Goal: Information Seeking & Learning: Learn about a topic

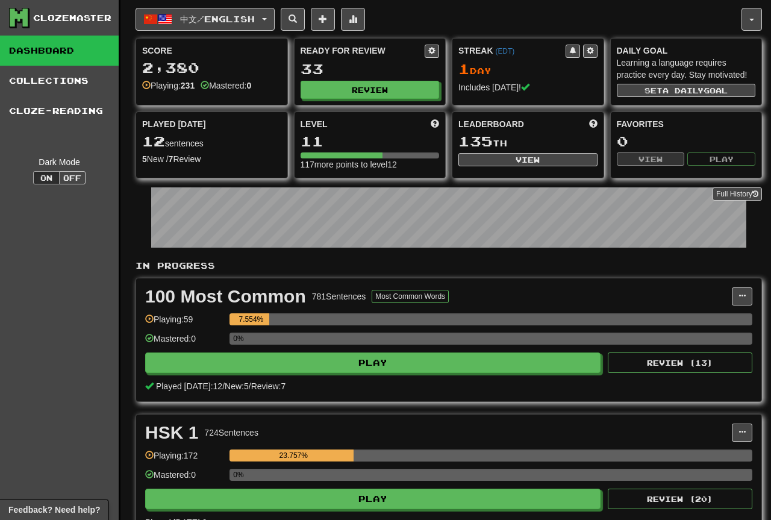
scroll to position [184, 0]
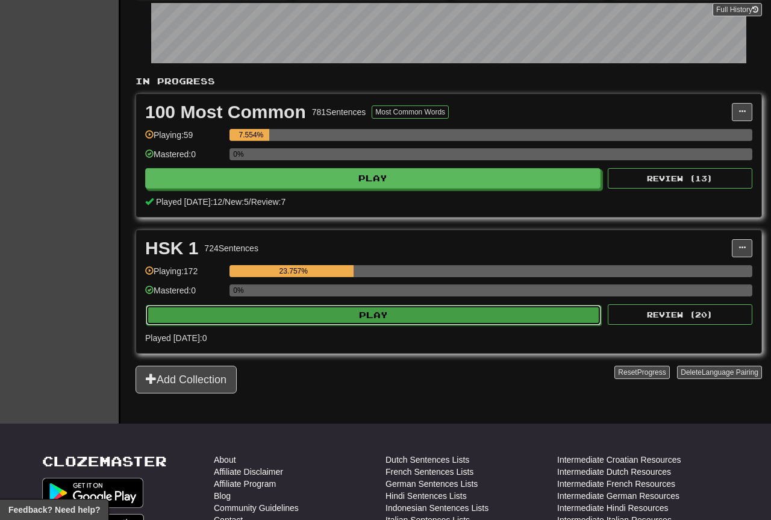
click at [370, 314] on button "Play" at bounding box center [373, 315] width 455 height 20
select select "**"
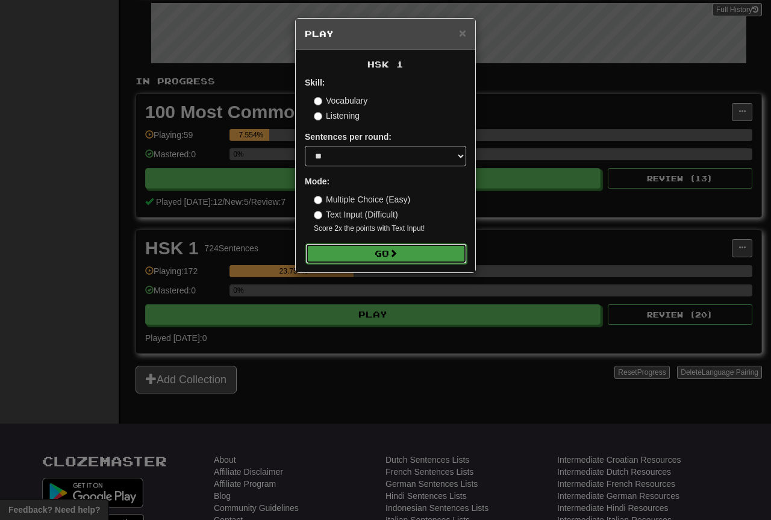
click at [382, 253] on button "Go" at bounding box center [385, 253] width 161 height 20
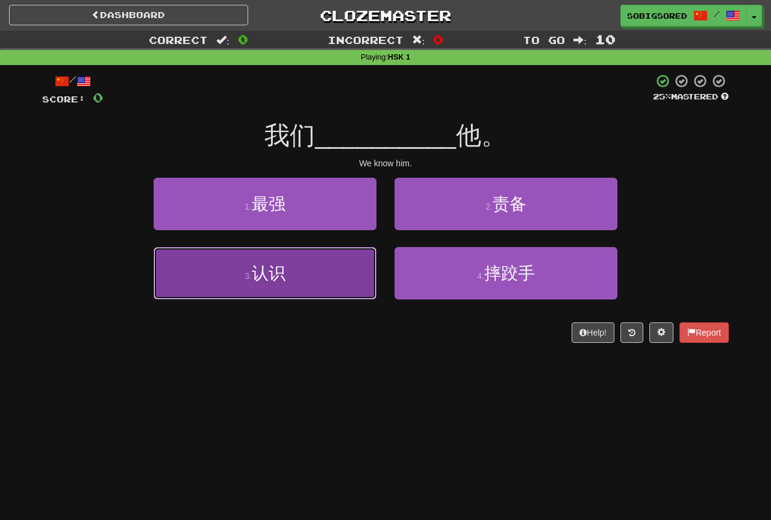
click at [272, 285] on button "3 . 认识" at bounding box center [265, 273] width 223 height 52
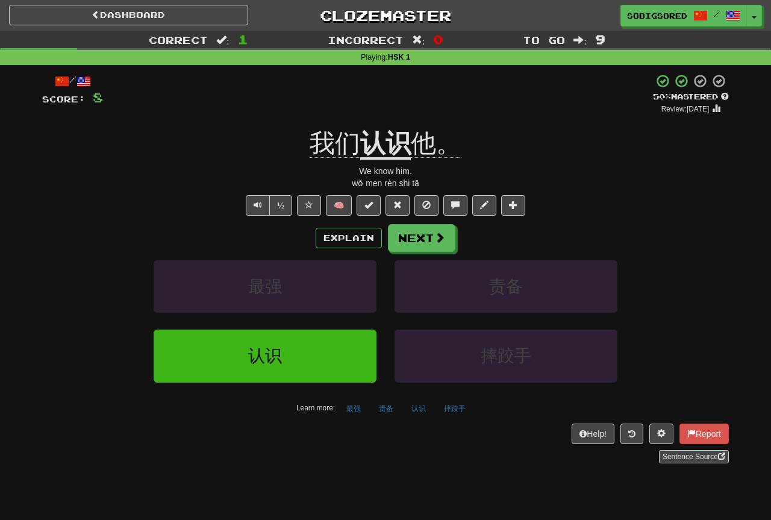
click at [393, 148] on u "认识" at bounding box center [385, 144] width 51 height 31
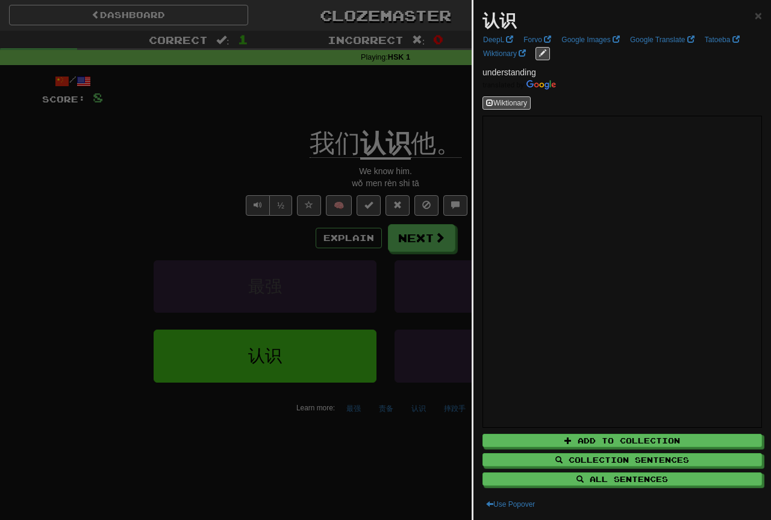
click at [182, 122] on div at bounding box center [385, 260] width 771 height 520
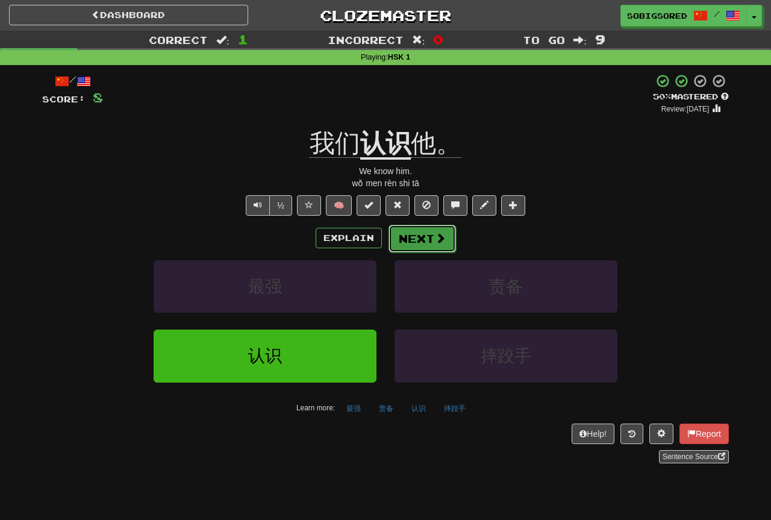
click at [421, 235] on button "Next" at bounding box center [421, 239] width 67 height 28
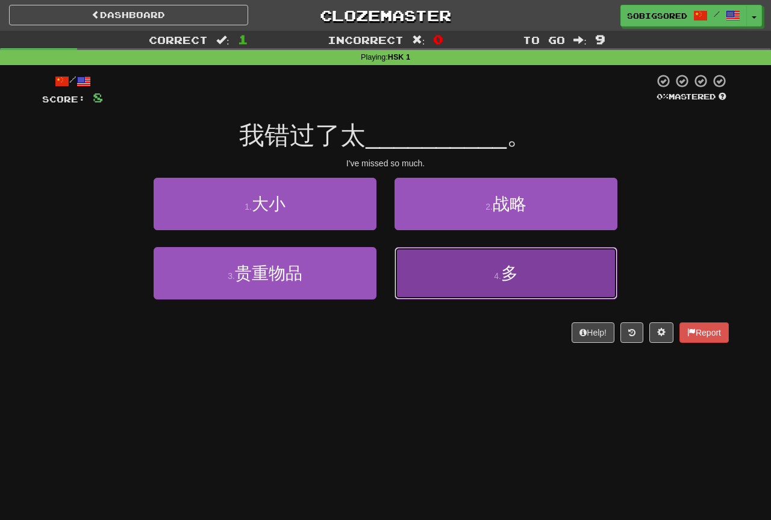
click at [535, 287] on button "4 . 多" at bounding box center [505, 273] width 223 height 52
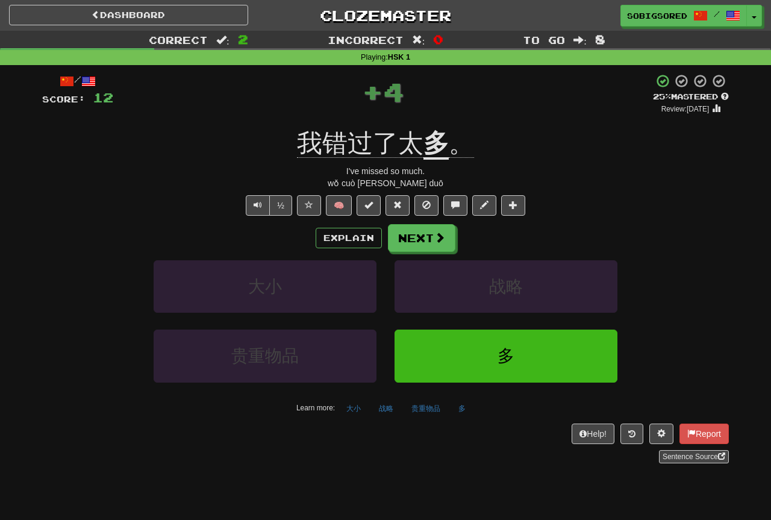
click at [434, 145] on u "多" at bounding box center [435, 144] width 25 height 31
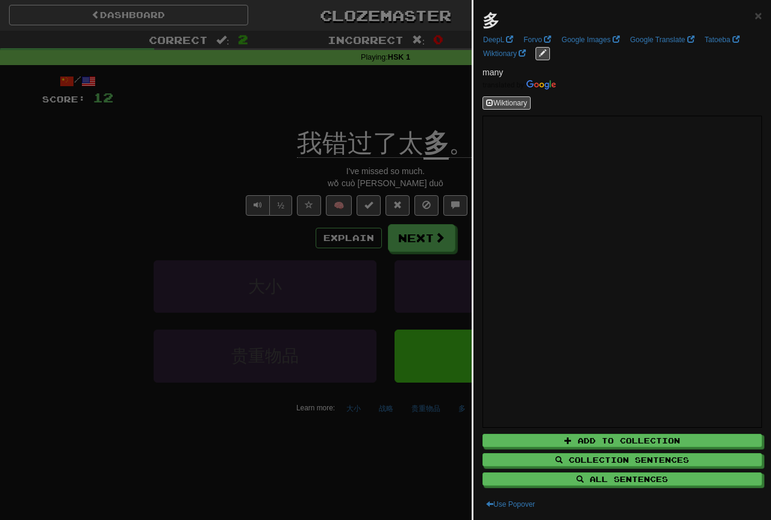
click at [241, 113] on div at bounding box center [385, 260] width 771 height 520
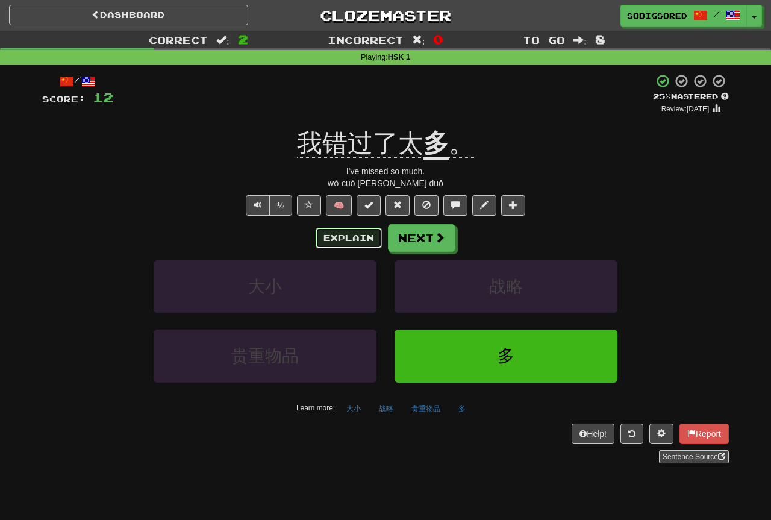
click at [349, 240] on button "Explain" at bounding box center [349, 238] width 66 height 20
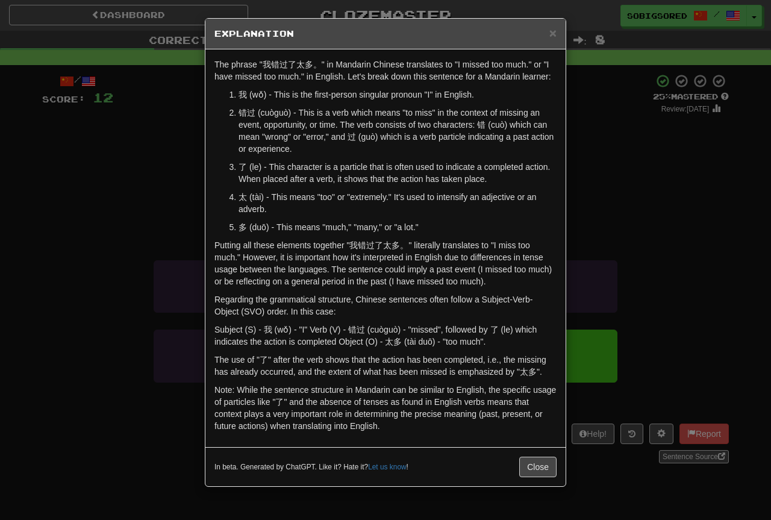
click at [102, 243] on div "× Explanation The phrase "我错过了太多。" in Mandarin Chinese translates to "I missed …" at bounding box center [385, 260] width 771 height 520
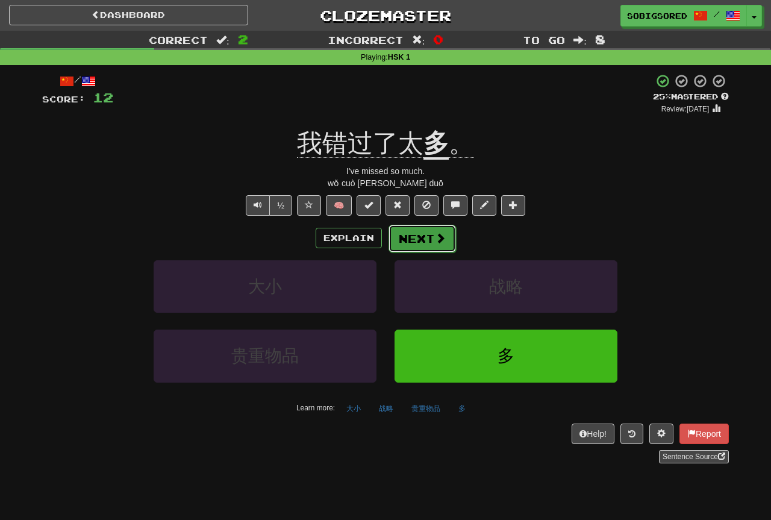
click at [416, 236] on button "Next" at bounding box center [421, 239] width 67 height 28
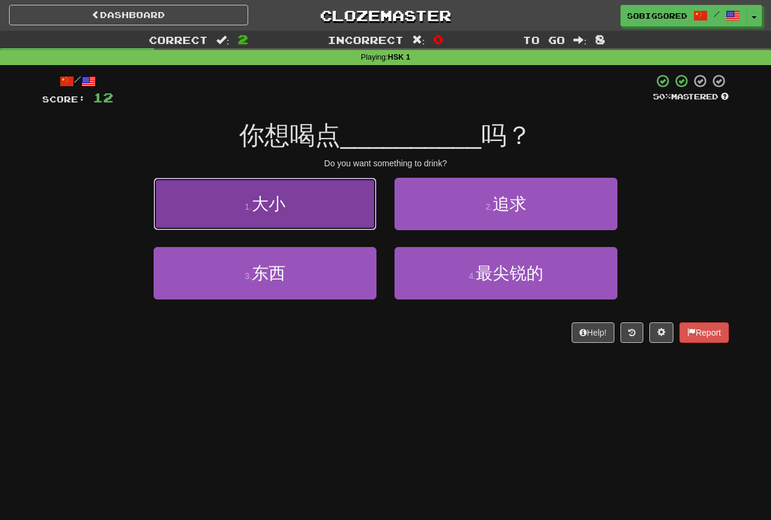
click at [278, 203] on span "大小" at bounding box center [269, 204] width 34 height 19
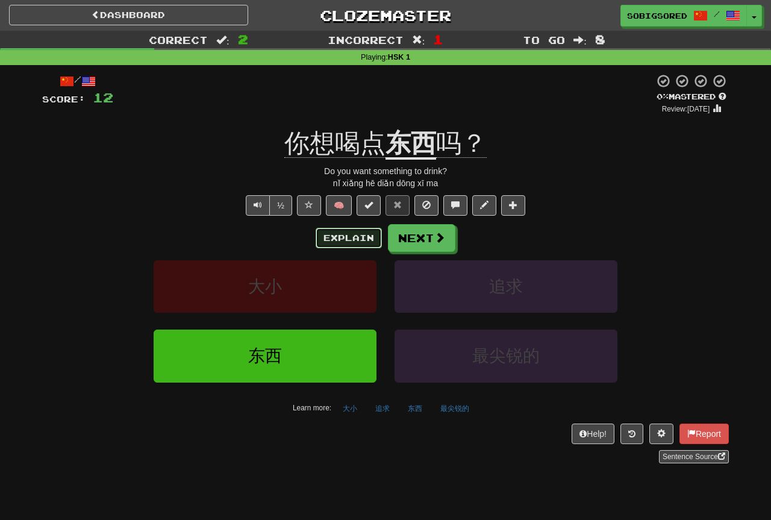
click at [329, 244] on button "Explain" at bounding box center [349, 238] width 66 height 20
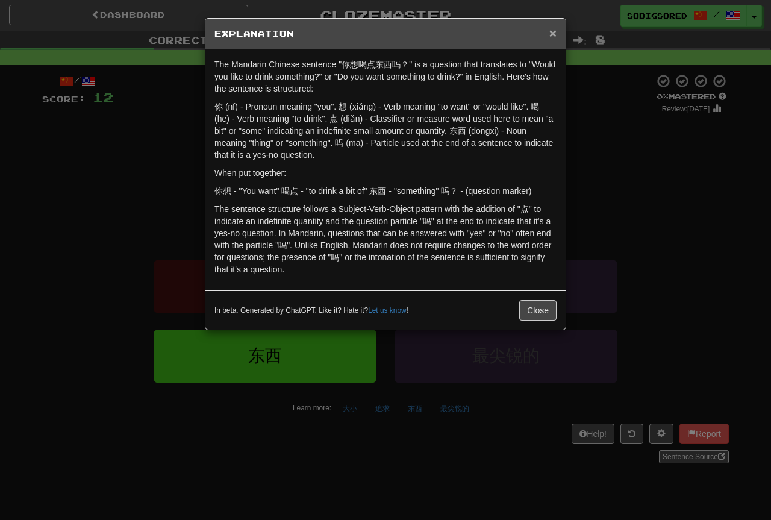
click at [553, 36] on span "×" at bounding box center [552, 33] width 7 height 14
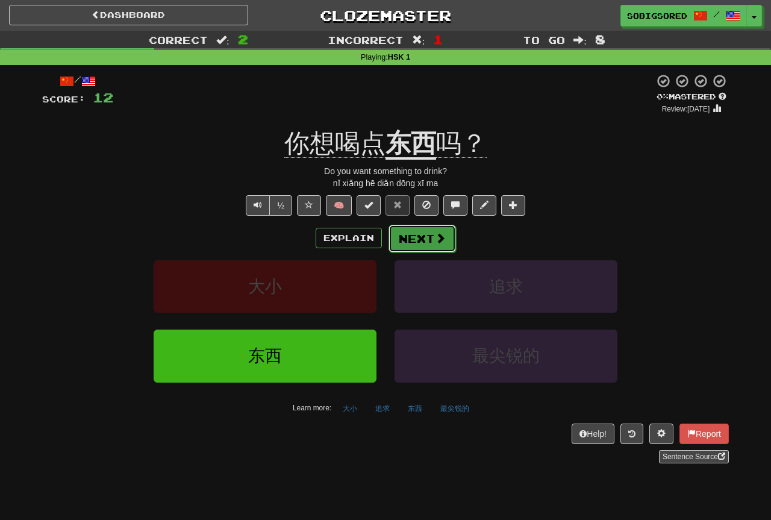
click at [417, 238] on button "Next" at bounding box center [421, 239] width 67 height 28
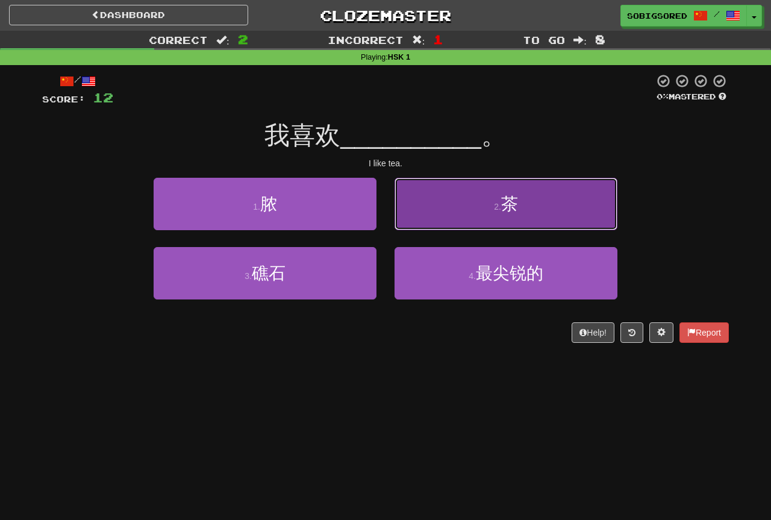
click at [528, 192] on button "2 . 茶" at bounding box center [505, 204] width 223 height 52
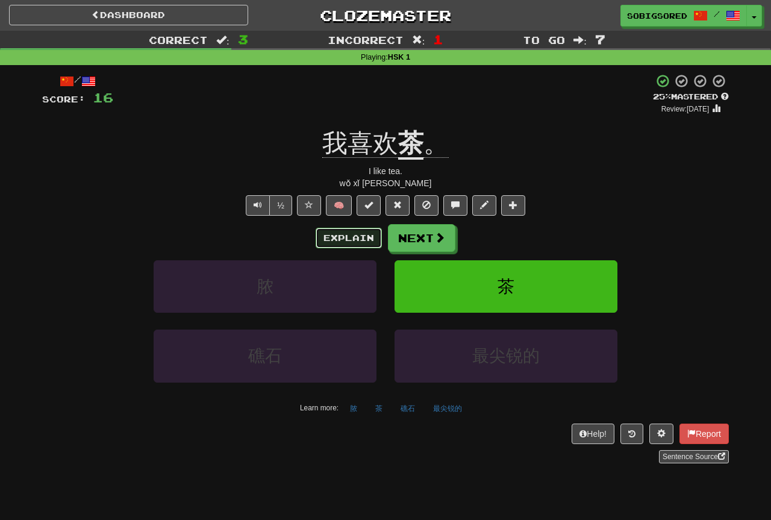
click at [357, 237] on button "Explain" at bounding box center [349, 238] width 66 height 20
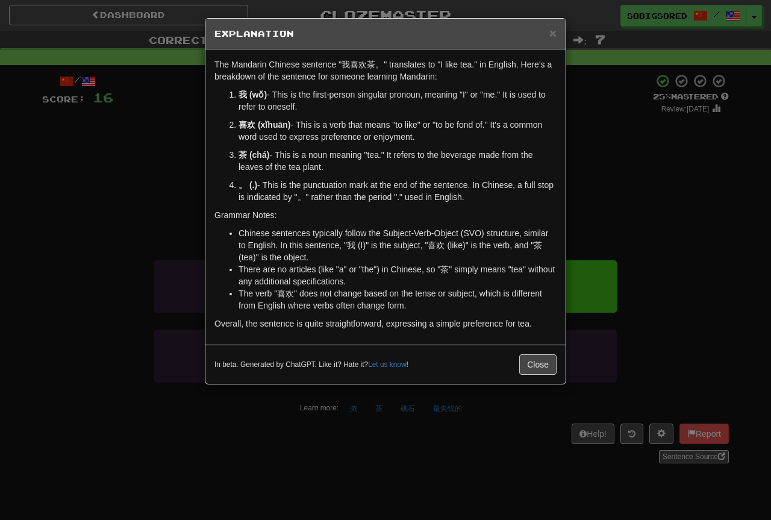
click at [134, 201] on div "× Explanation The Mandarin Chinese sentence "我喜欢茶。" translates to "I like tea."…" at bounding box center [385, 260] width 771 height 520
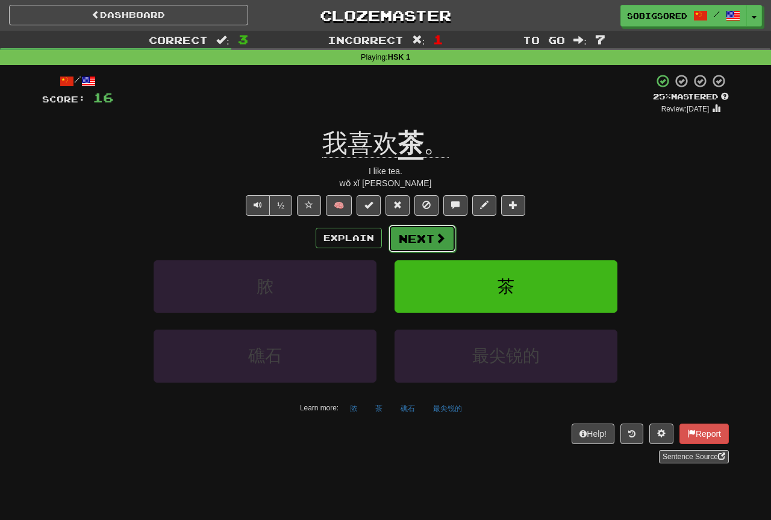
click at [427, 234] on button "Next" at bounding box center [421, 239] width 67 height 28
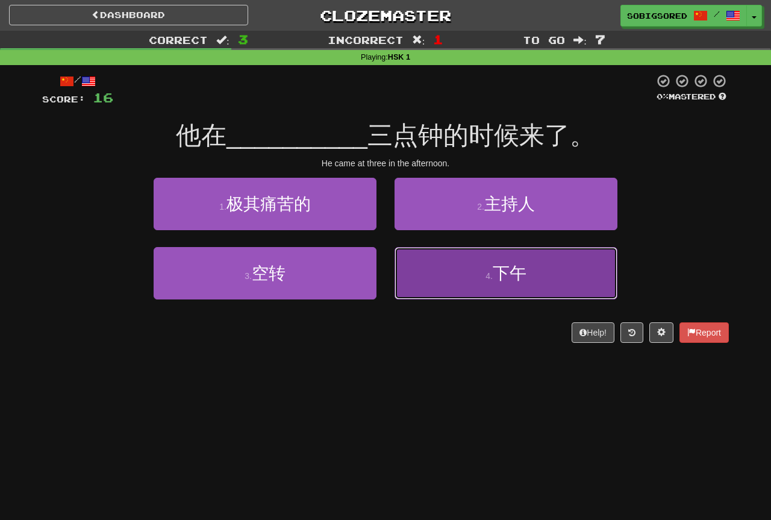
click at [534, 268] on button "4 . 下午" at bounding box center [505, 273] width 223 height 52
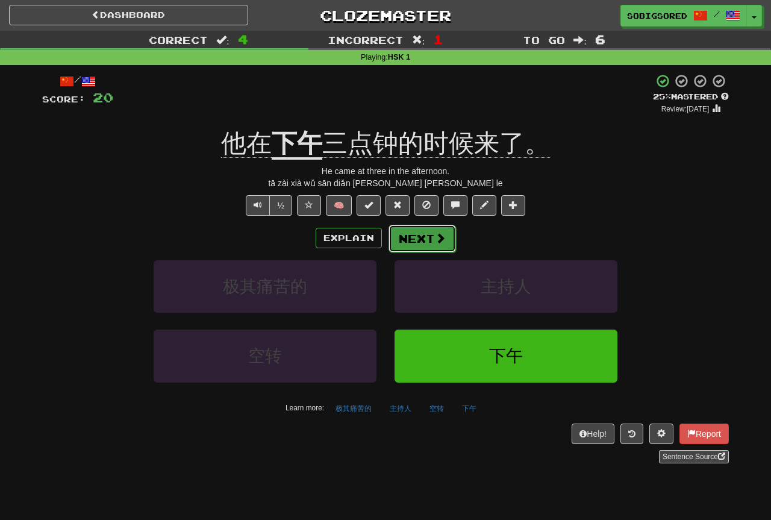
click at [440, 243] on span at bounding box center [440, 237] width 11 height 11
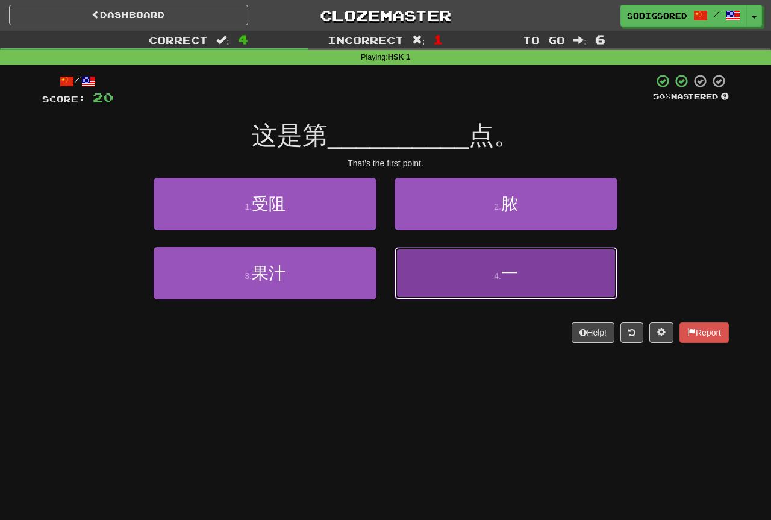
click at [489, 275] on button "4 . 一" at bounding box center [505, 273] width 223 height 52
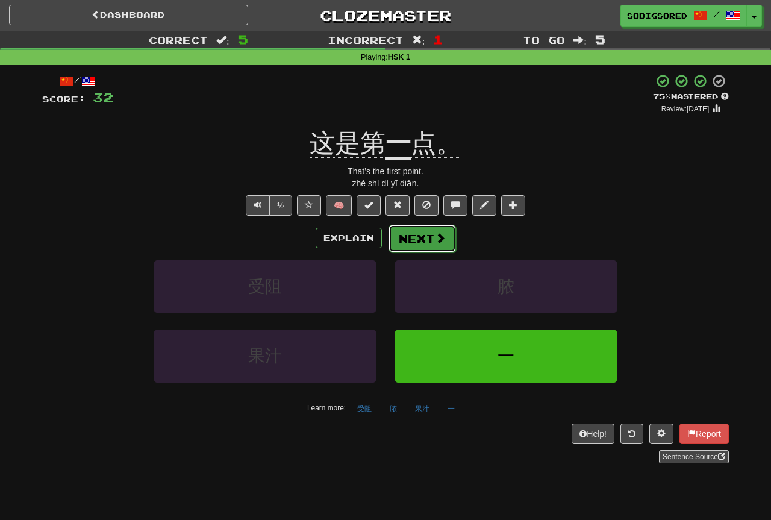
click at [429, 240] on button "Next" at bounding box center [421, 239] width 67 height 28
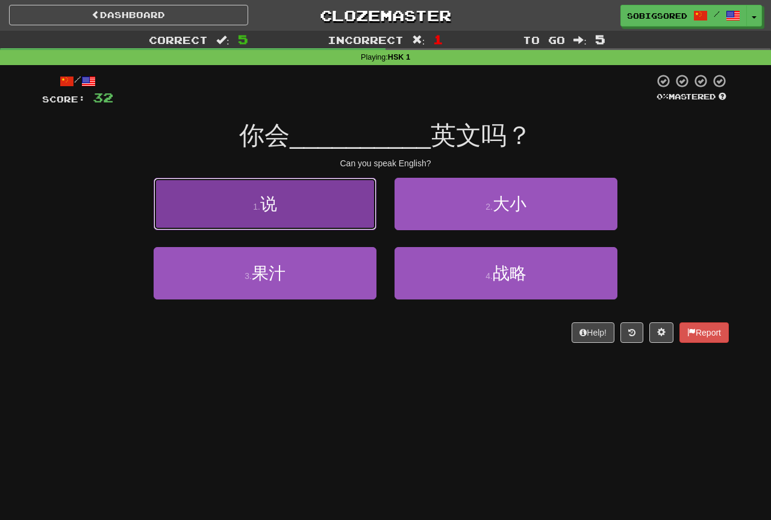
click at [318, 196] on button "1 . 说" at bounding box center [265, 204] width 223 height 52
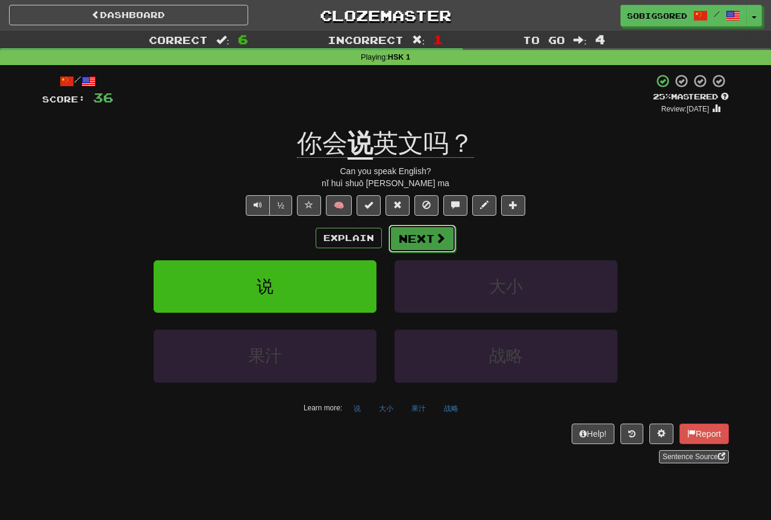
click at [415, 248] on button "Next" at bounding box center [421, 239] width 67 height 28
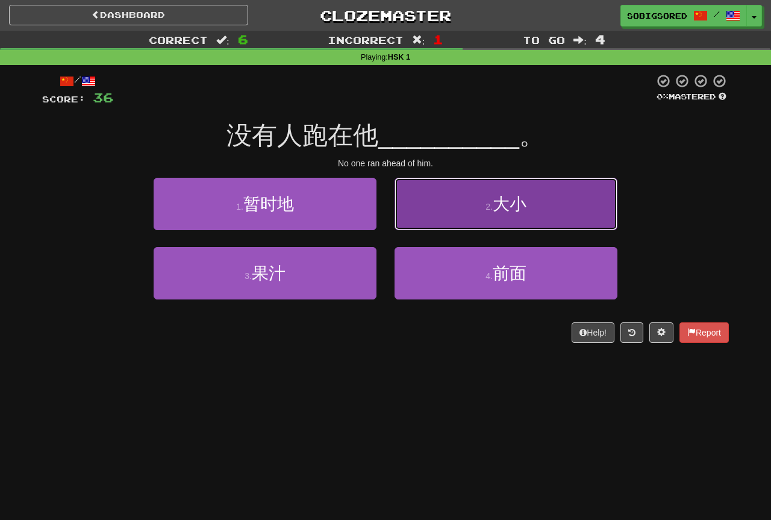
click at [525, 217] on button "2 . 大小" at bounding box center [505, 204] width 223 height 52
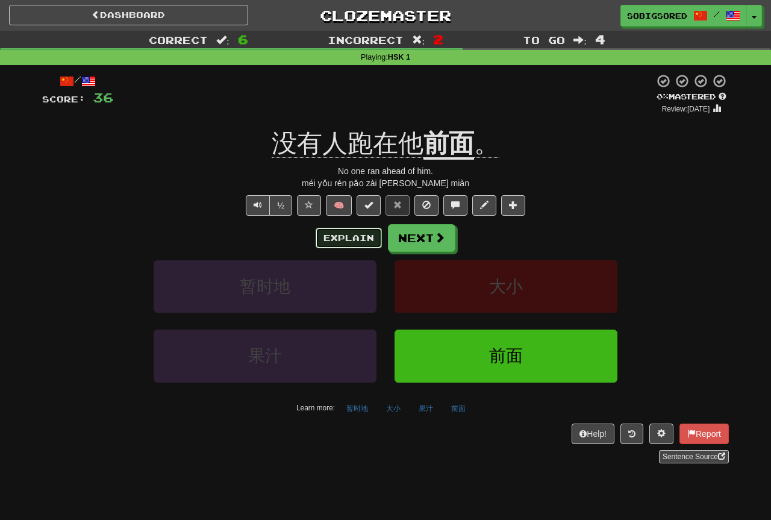
click at [349, 241] on button "Explain" at bounding box center [349, 238] width 66 height 20
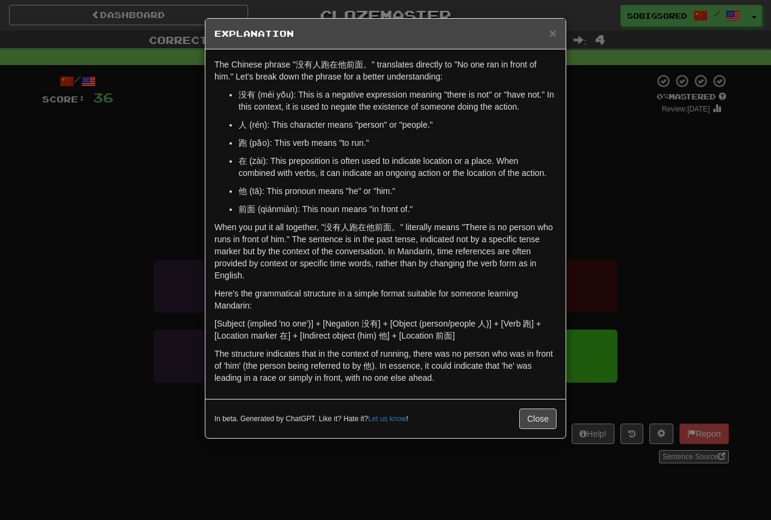
click at [706, 185] on div "× Explanation The Chinese phrase "没有人跑在他前面。" translates directly to "No one ran…" at bounding box center [385, 260] width 771 height 520
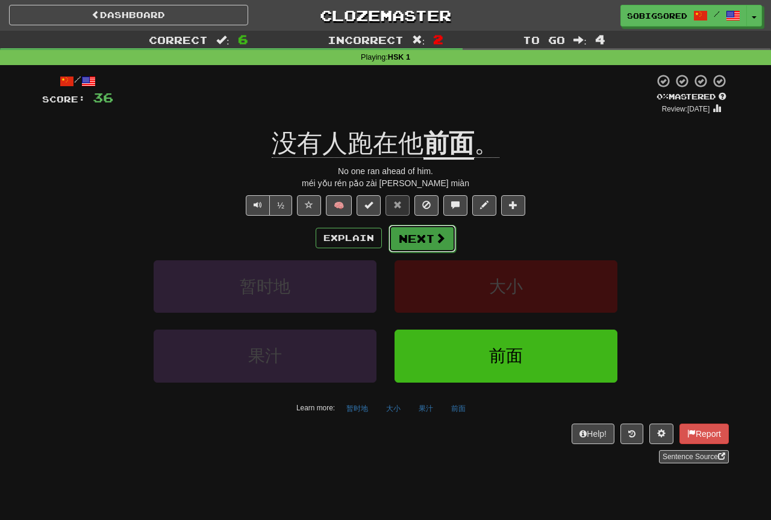
click at [441, 232] on span at bounding box center [440, 237] width 11 height 11
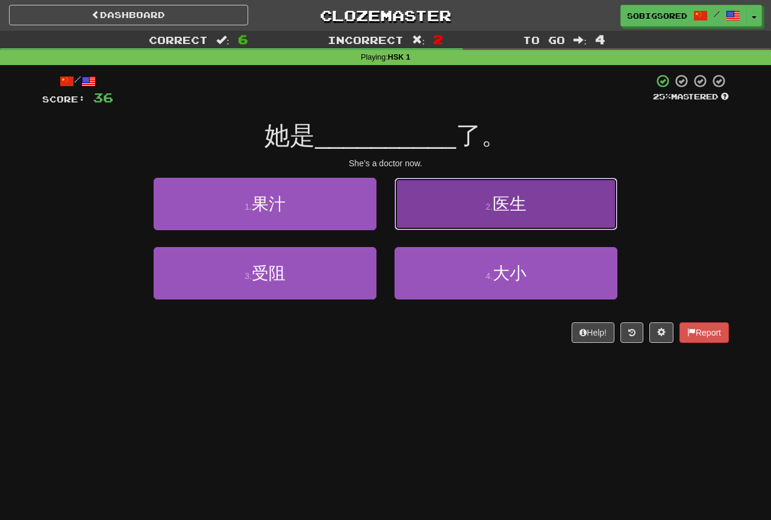
click at [528, 201] on button "2 . 医生" at bounding box center [505, 204] width 223 height 52
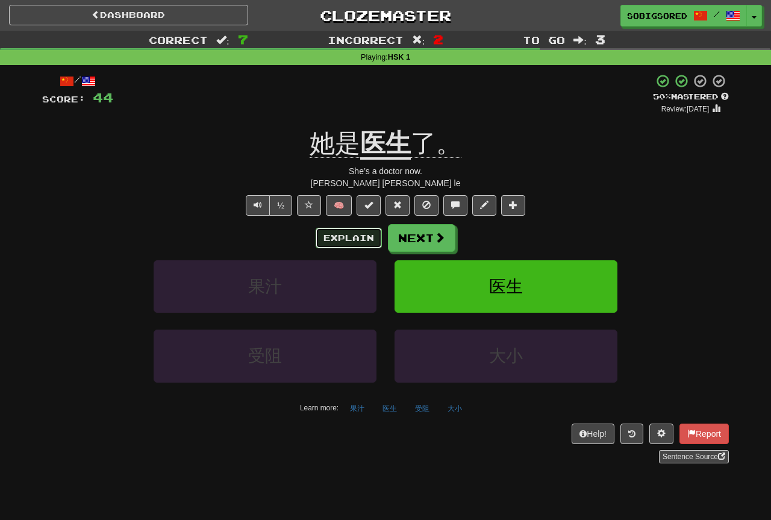
click at [335, 240] on button "Explain" at bounding box center [349, 238] width 66 height 20
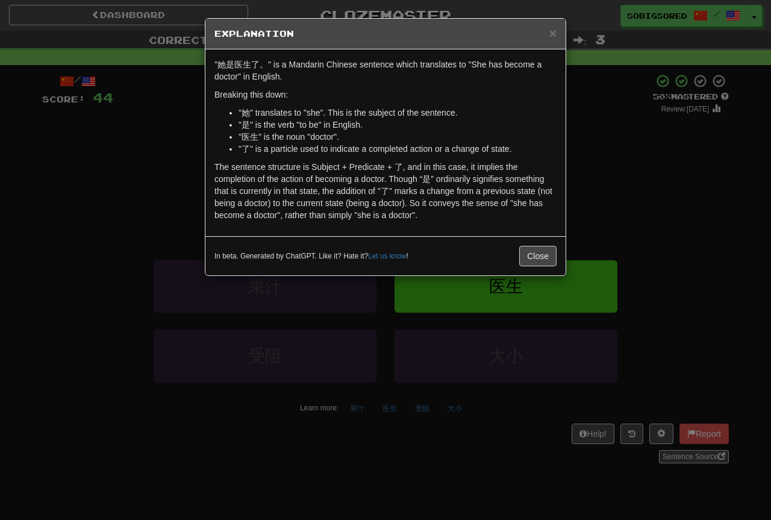
click at [126, 176] on div "× Explanation "她是医生了。" is a Mandarin Chinese sentence which translates to "She …" at bounding box center [385, 260] width 771 height 520
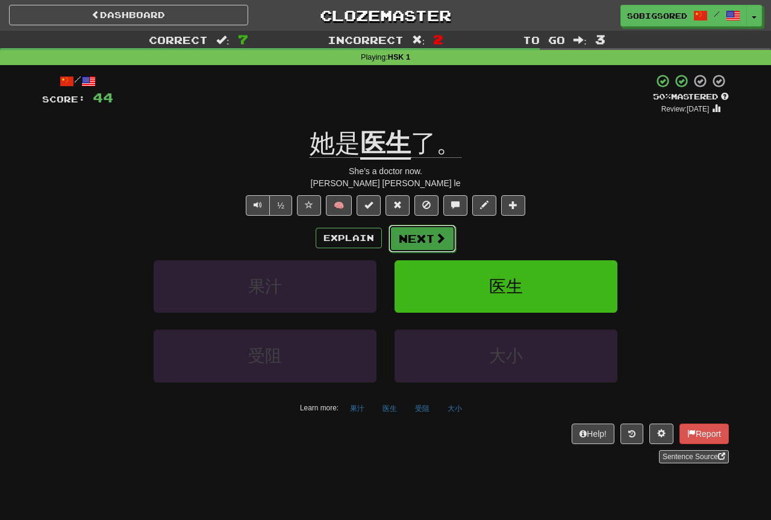
click at [440, 233] on span at bounding box center [440, 237] width 11 height 11
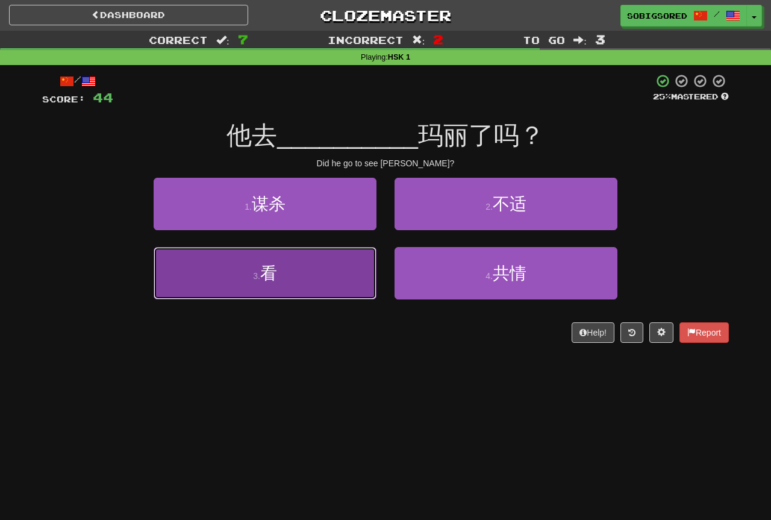
click at [306, 284] on button "3 . 看" at bounding box center [265, 273] width 223 height 52
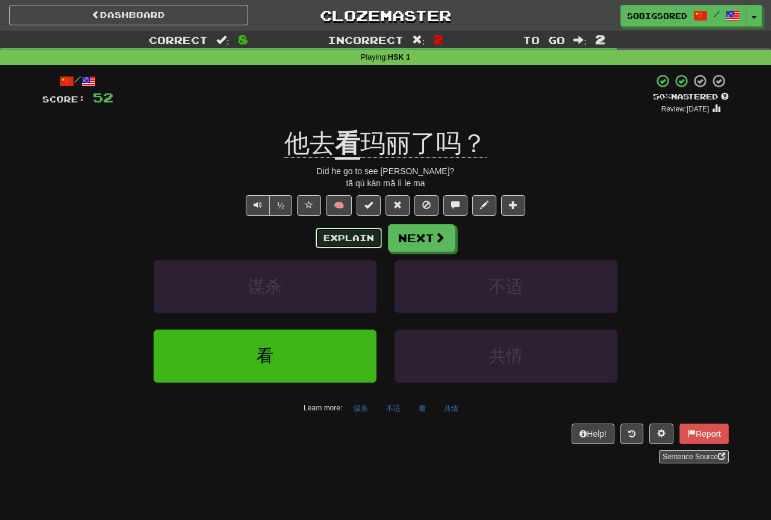
click at [355, 235] on button "Explain" at bounding box center [349, 238] width 66 height 20
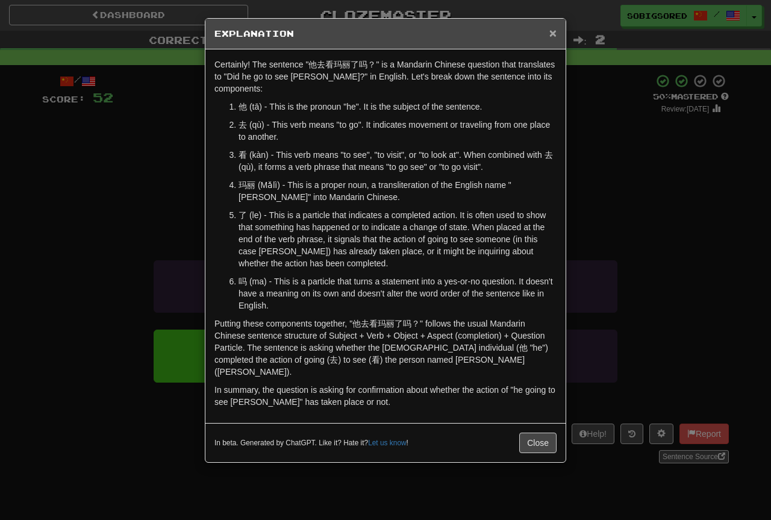
click at [555, 31] on span "×" at bounding box center [552, 33] width 7 height 14
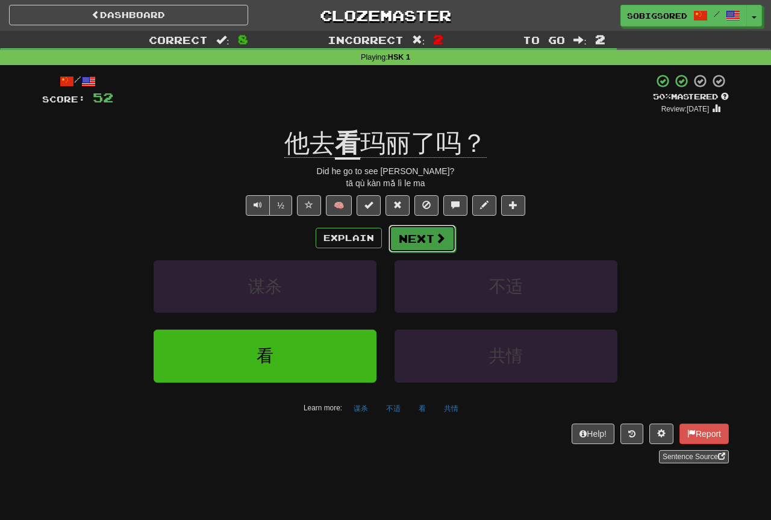
click at [442, 237] on span at bounding box center [440, 237] width 11 height 11
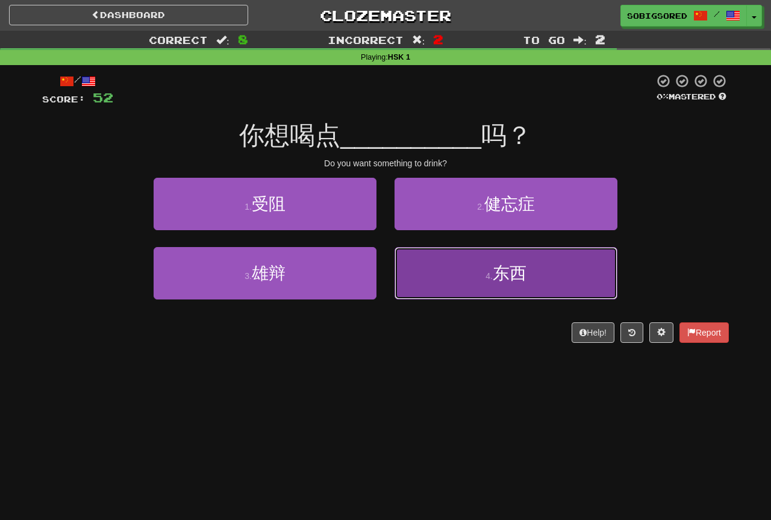
click at [523, 281] on span "东西" at bounding box center [510, 273] width 34 height 19
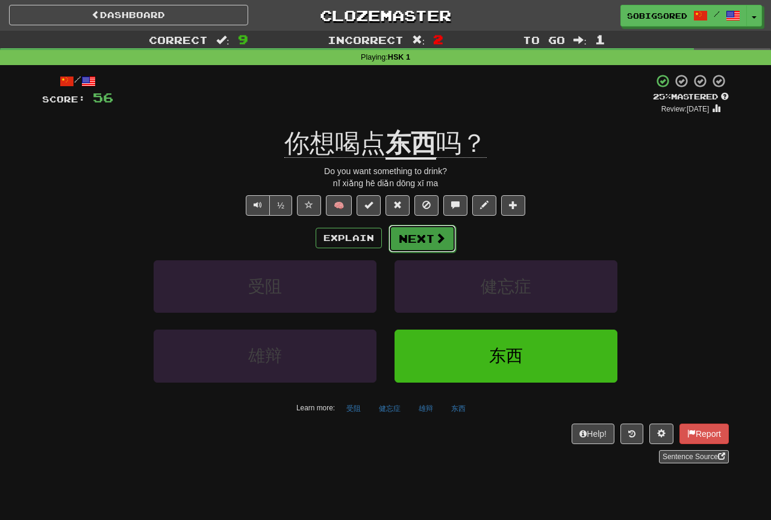
click at [428, 240] on button "Next" at bounding box center [421, 239] width 67 height 28
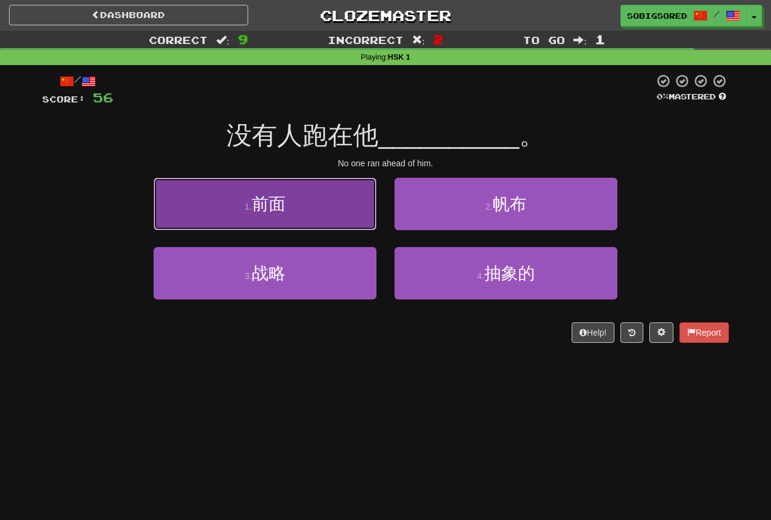
click at [272, 203] on span "前面" at bounding box center [269, 204] width 34 height 19
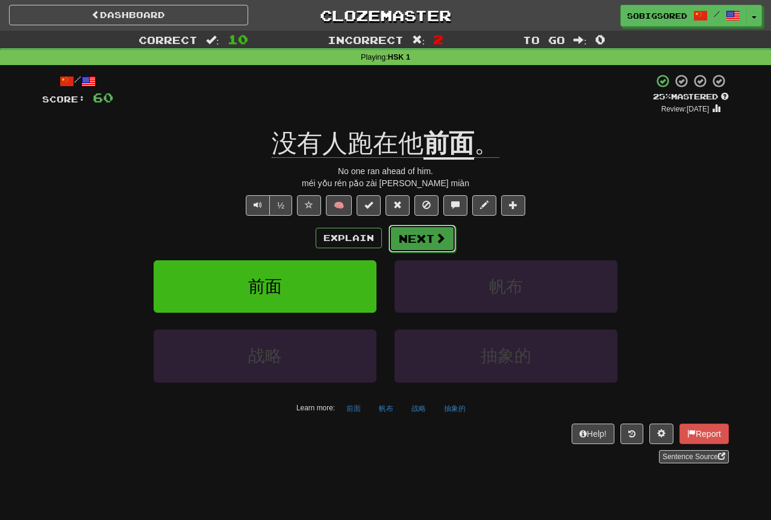
click at [432, 240] on button "Next" at bounding box center [421, 239] width 67 height 28
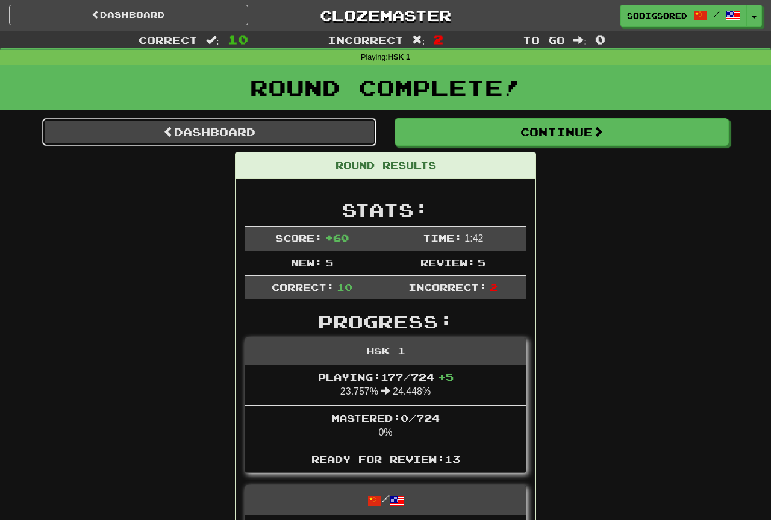
click at [253, 123] on link "Dashboard" at bounding box center [209, 132] width 334 height 28
